Goal: Transaction & Acquisition: Purchase product/service

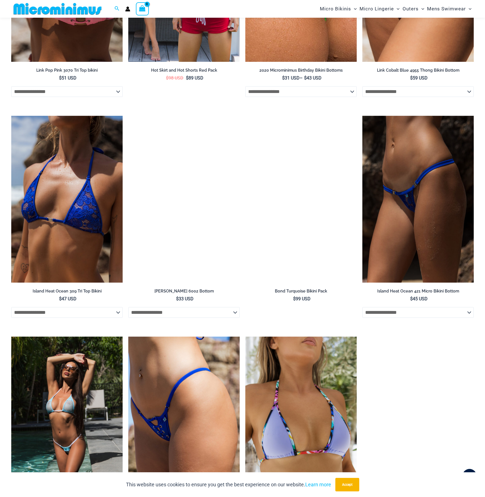
scroll to position [1148, 0]
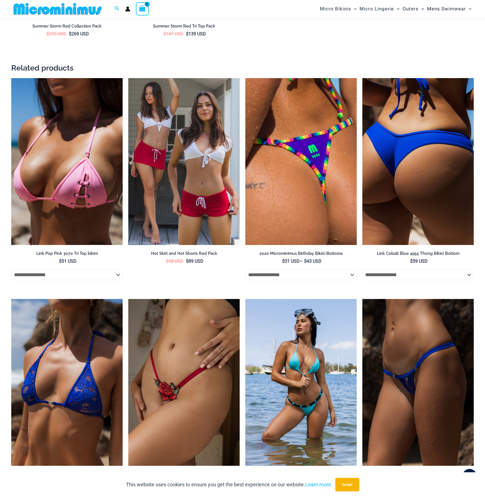
type input "**********"
click at [410, 187] on img at bounding box center [417, 161] width 111 height 167
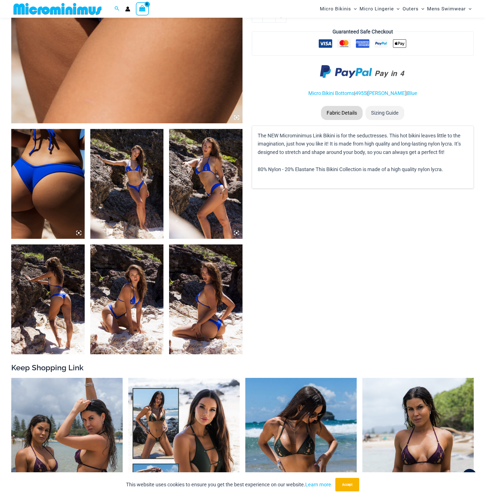
scroll to position [538, 0]
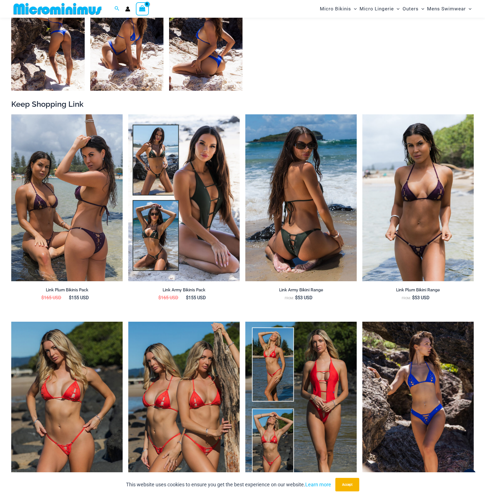
type input "**********"
click at [325, 233] on img at bounding box center [300, 197] width 111 height 167
click at [301, 219] on img at bounding box center [300, 197] width 111 height 167
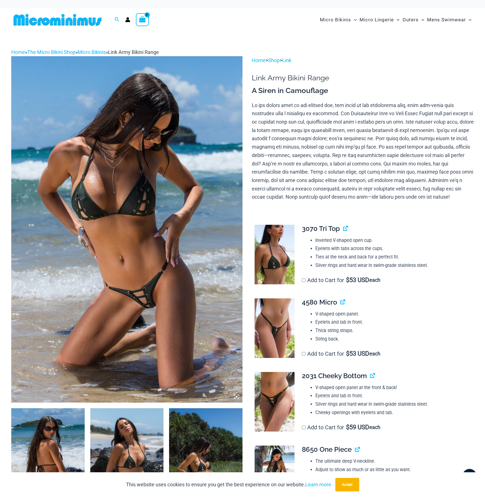
type input "**********"
click at [149, 281] on img at bounding box center [126, 229] width 231 height 347
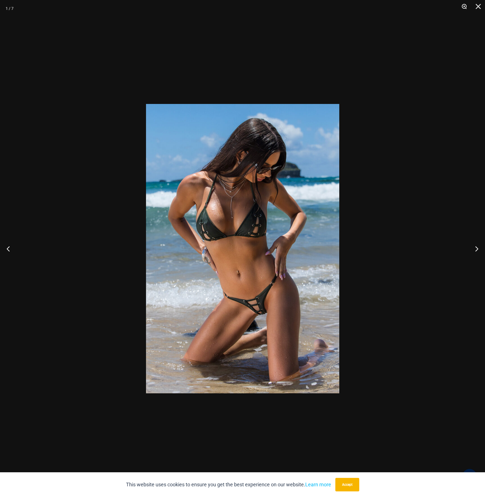
click at [466, 4] on button "Zoom" at bounding box center [462, 8] width 14 height 17
click at [464, 5] on button "Zoom" at bounding box center [462, 8] width 14 height 17
click at [345, 482] on button "Accept" at bounding box center [347, 484] width 24 height 13
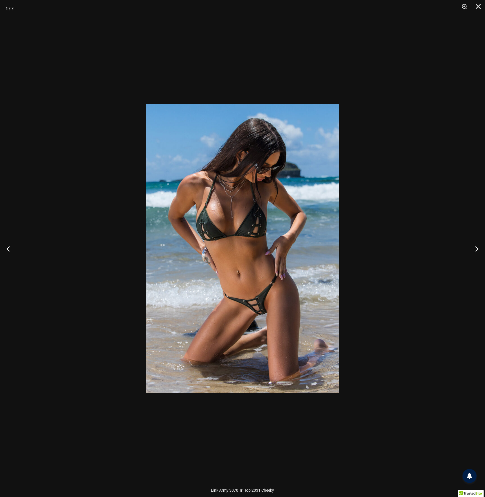
click at [463, 5] on button "Zoom" at bounding box center [462, 8] width 14 height 17
click at [231, 245] on img at bounding box center [242, 248] width 193 height 289
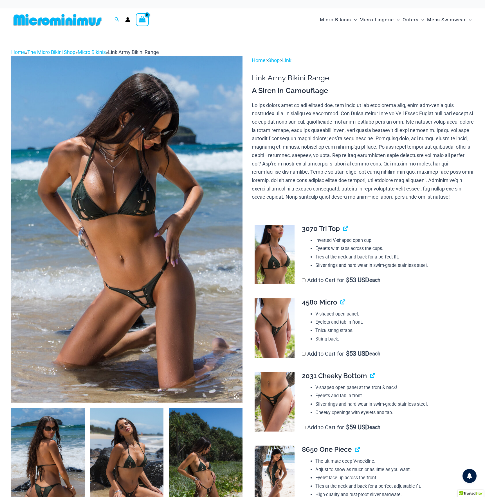
click at [142, 315] on img at bounding box center [126, 229] width 231 height 347
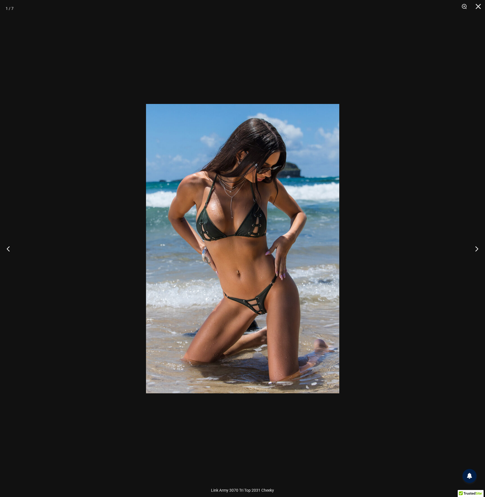
click at [262, 310] on img at bounding box center [242, 248] width 193 height 289
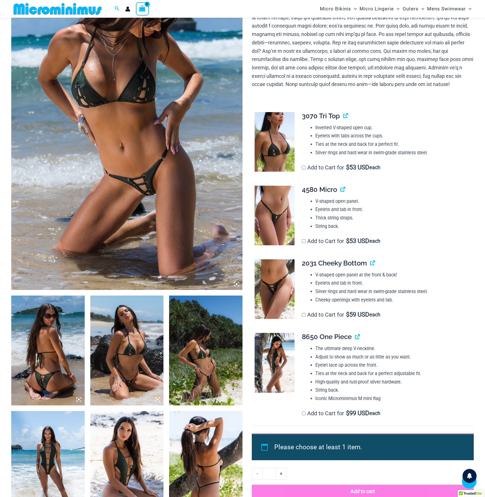
scroll to position [165, 0]
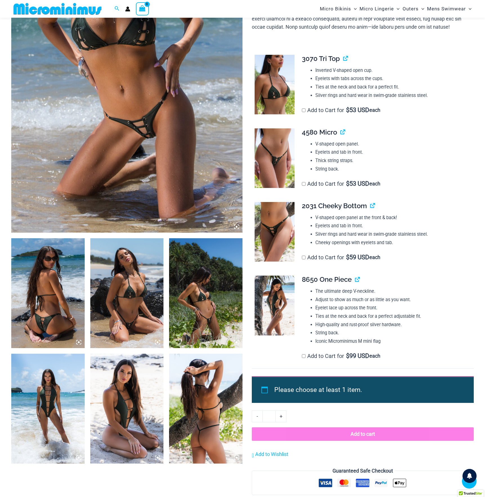
click at [62, 401] on img at bounding box center [47, 409] width 73 height 110
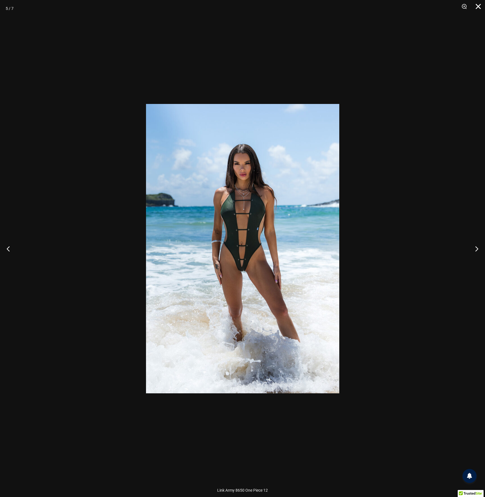
click at [476, 6] on button "Close" at bounding box center [476, 8] width 14 height 17
